Goal: Use online tool/utility: Use online tool/utility

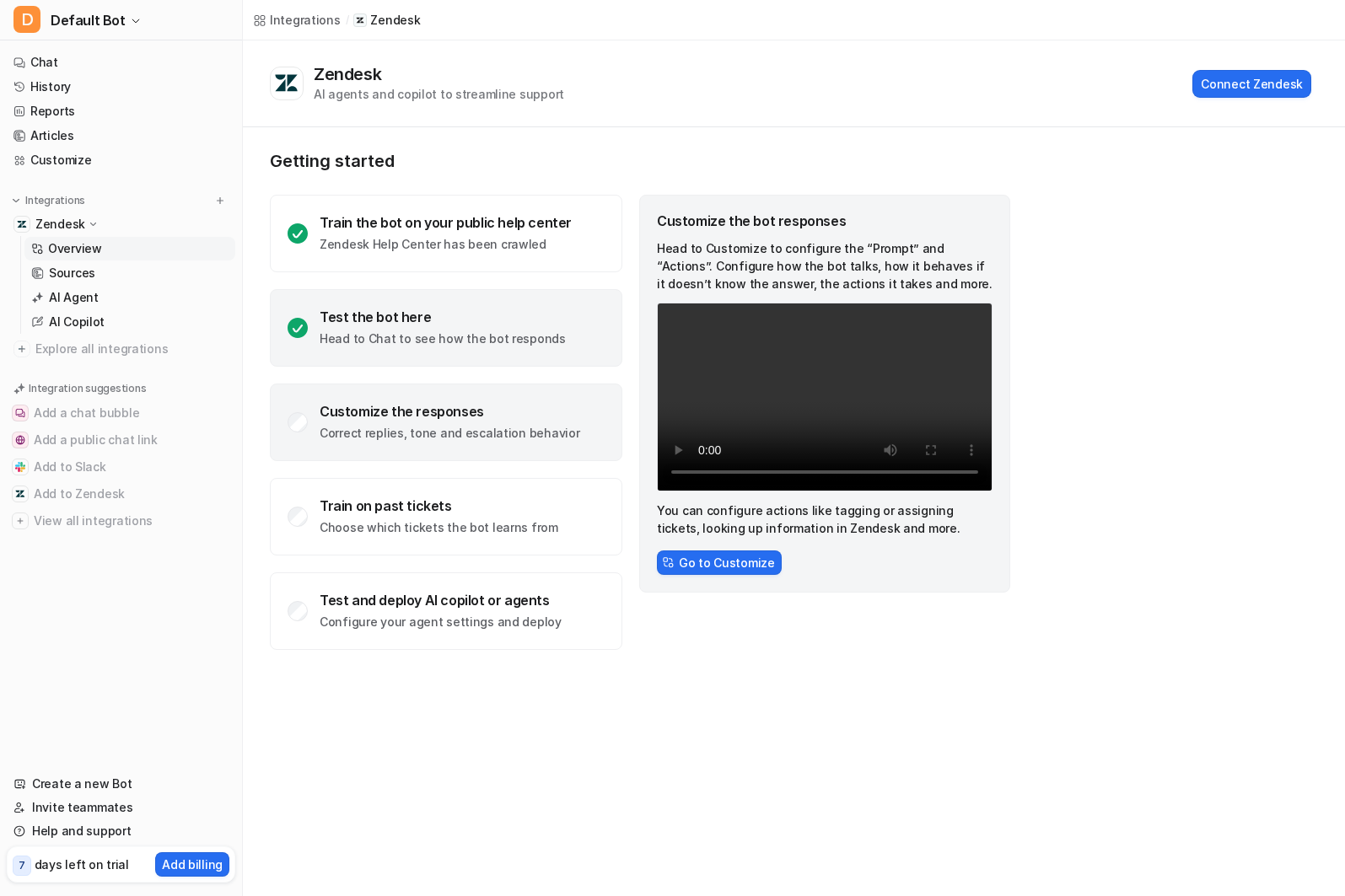
click at [360, 328] on div "Test the bot here Head to Chat to see how the bot responds" at bounding box center [442, 328] width 246 height 39
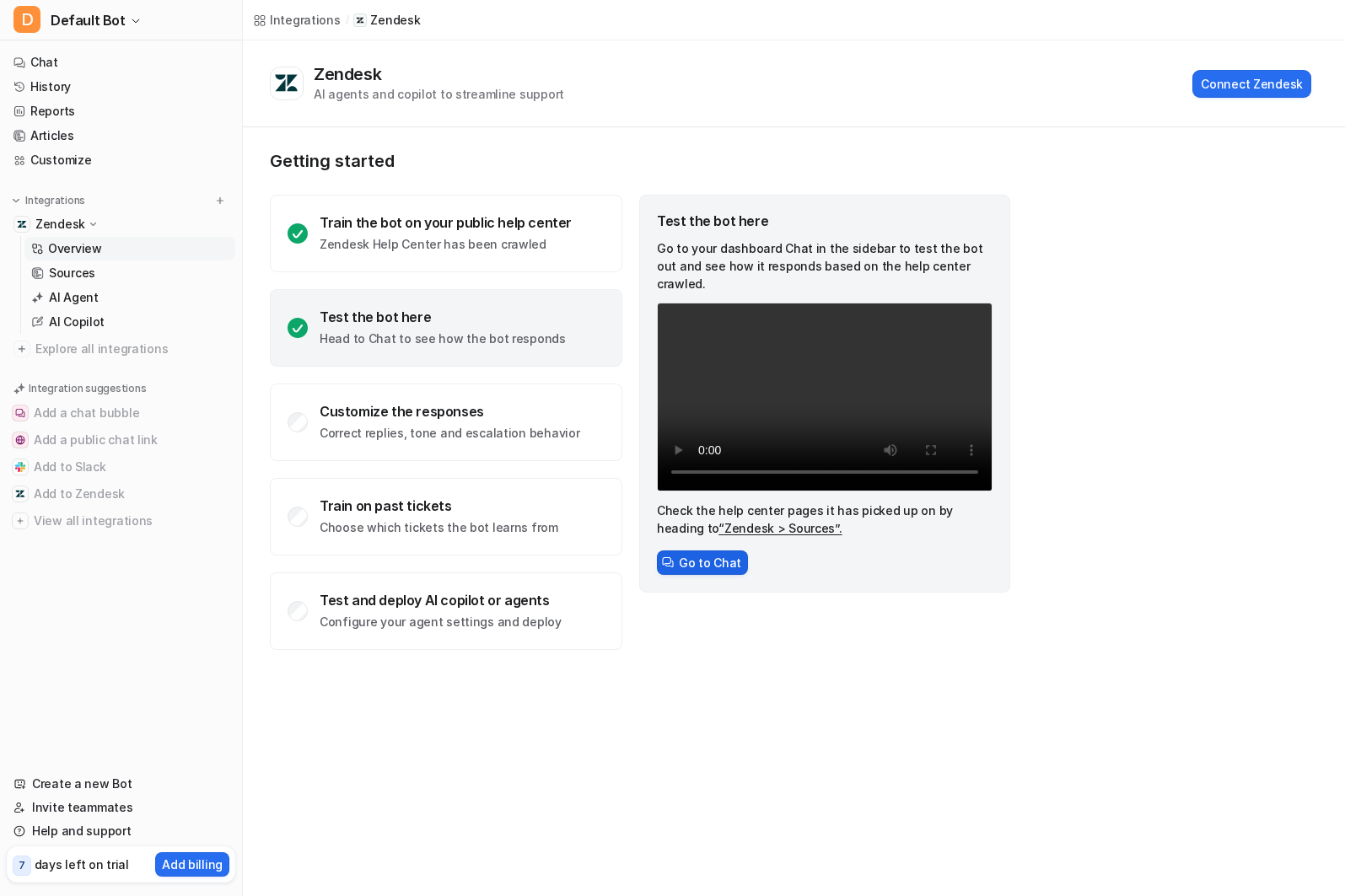
click at [712, 550] on button "Go to Chat" at bounding box center [702, 562] width 91 height 24
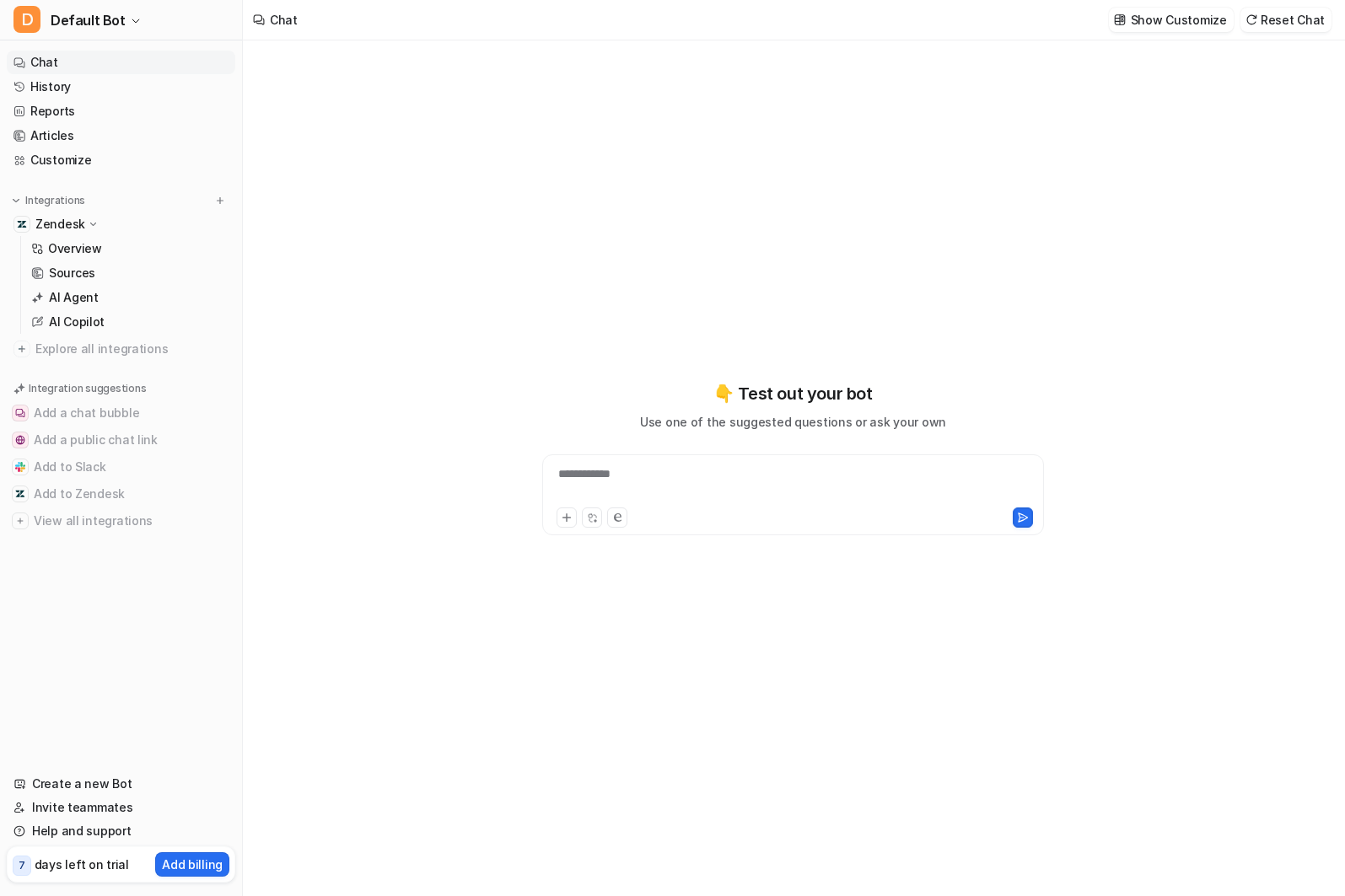
click at [592, 473] on div "**********" at bounding box center [793, 485] width 494 height 39
paste div
